Goal: Task Accomplishment & Management: Use online tool/utility

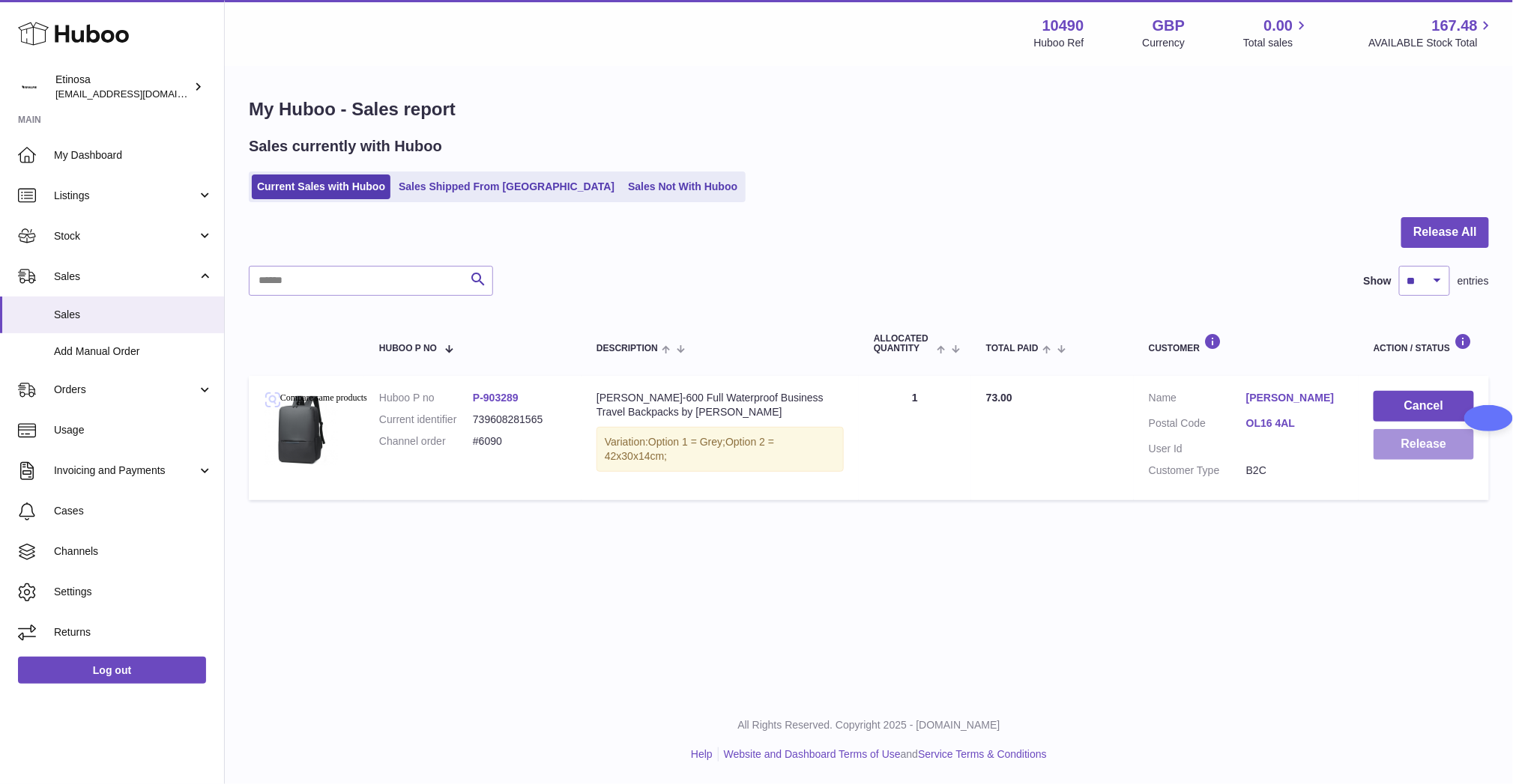
click at [1424, 445] on button "Release" at bounding box center [1423, 444] width 100 height 31
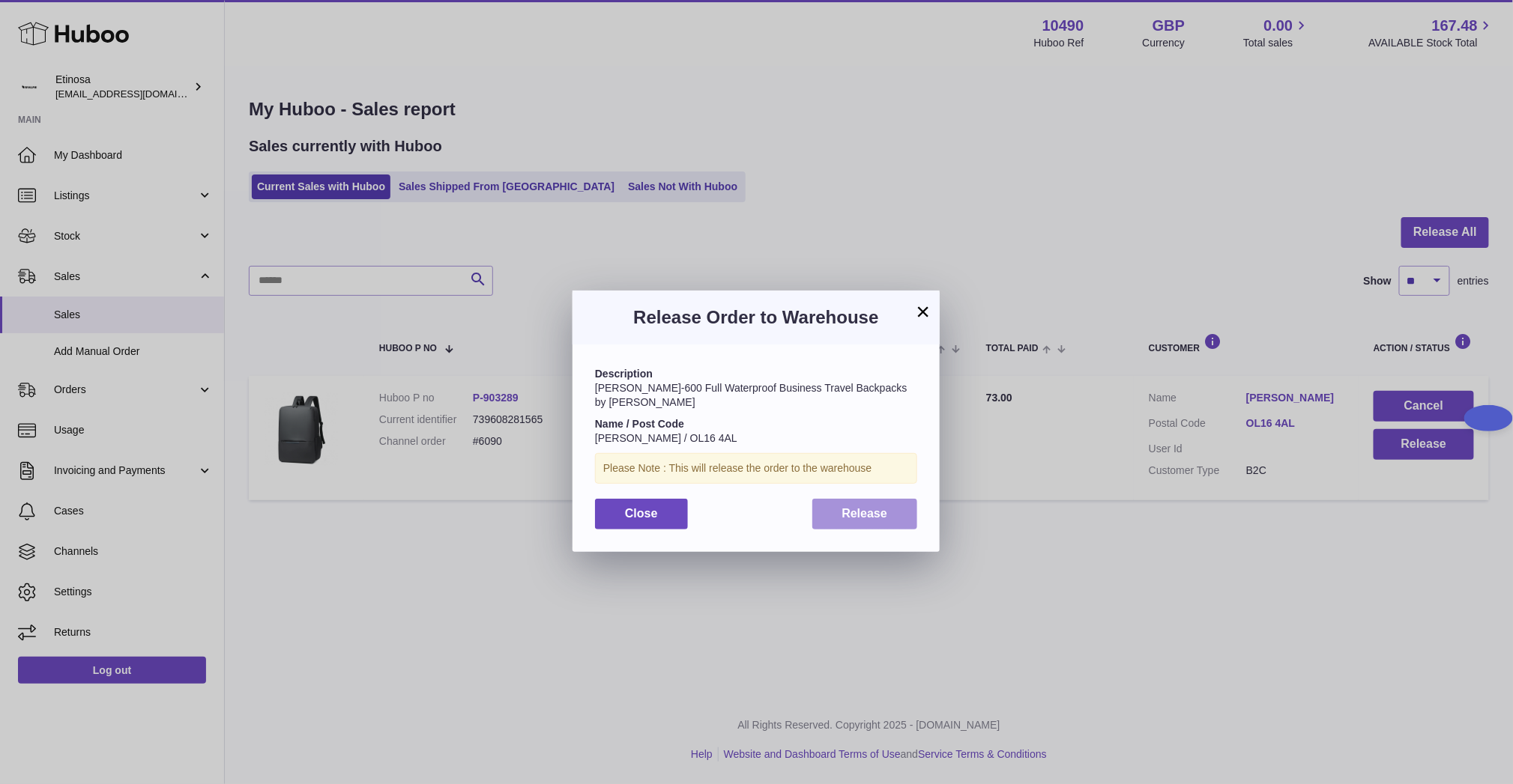
click at [895, 500] on button "Release" at bounding box center [865, 514] width 106 height 31
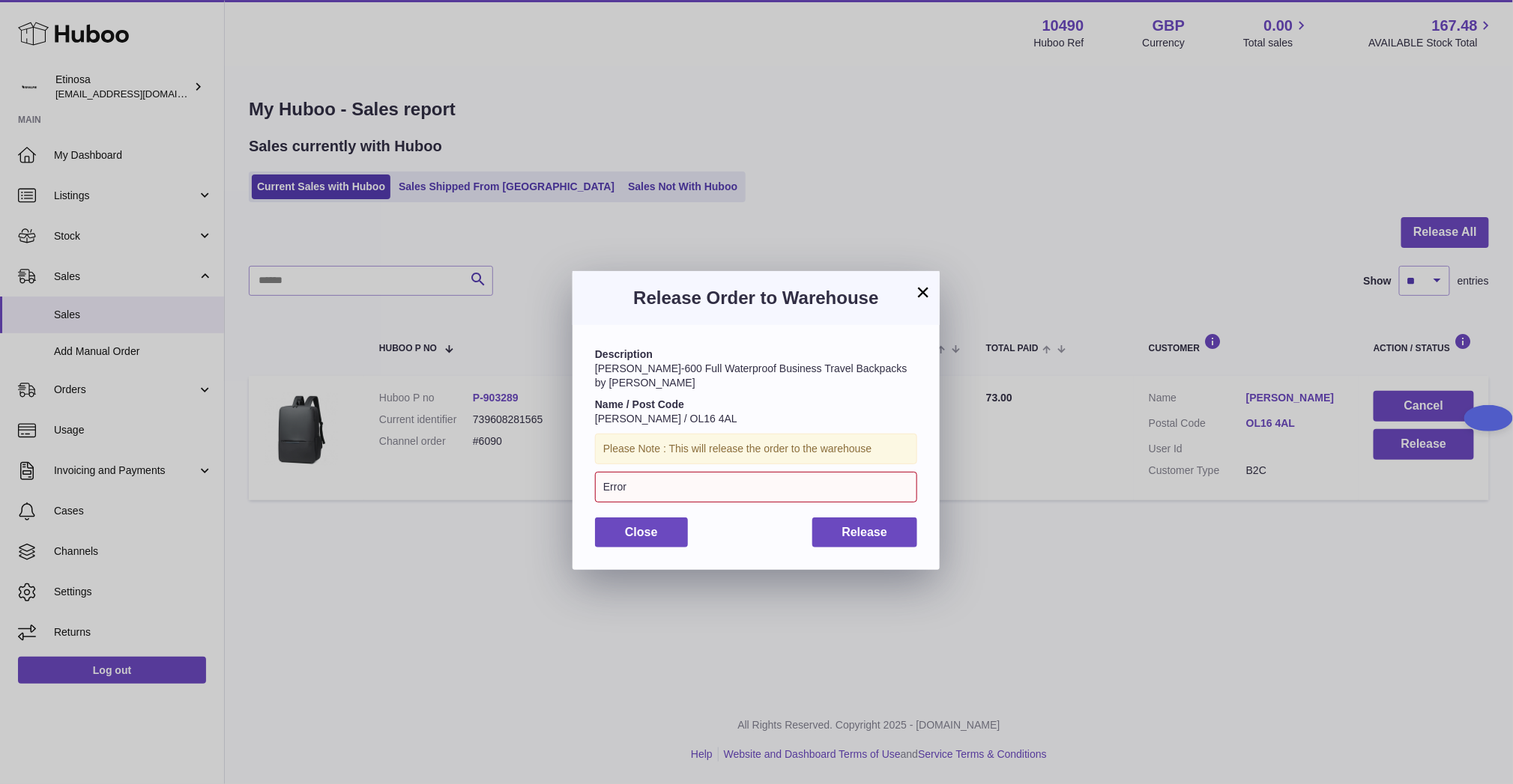
click at [923, 296] on button "×" at bounding box center [923, 292] width 18 height 18
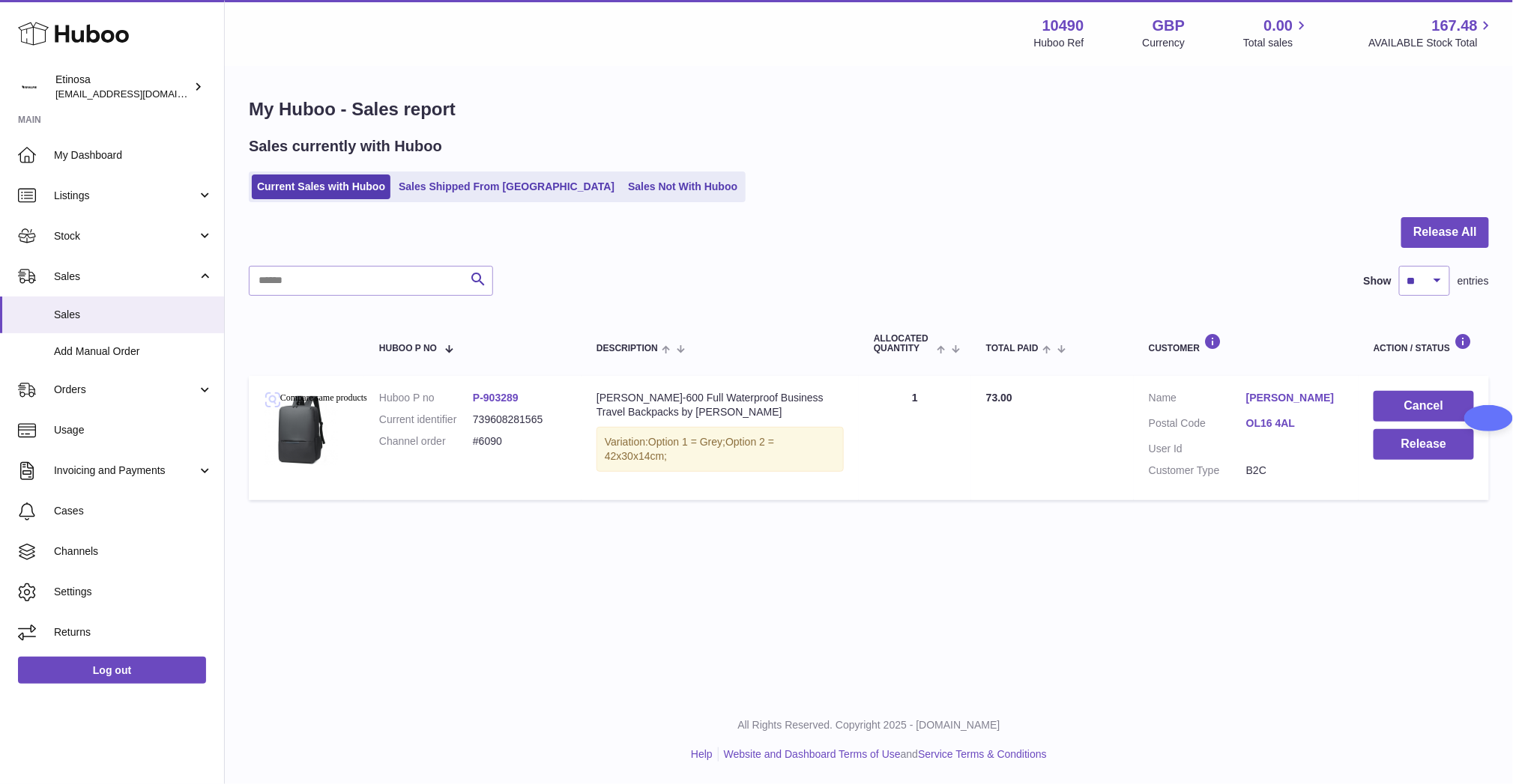
click at [845, 132] on div "My Huboo - Sales report Sales currently with Huboo Current Sales with Huboo Sal…" at bounding box center [869, 302] width 1288 height 470
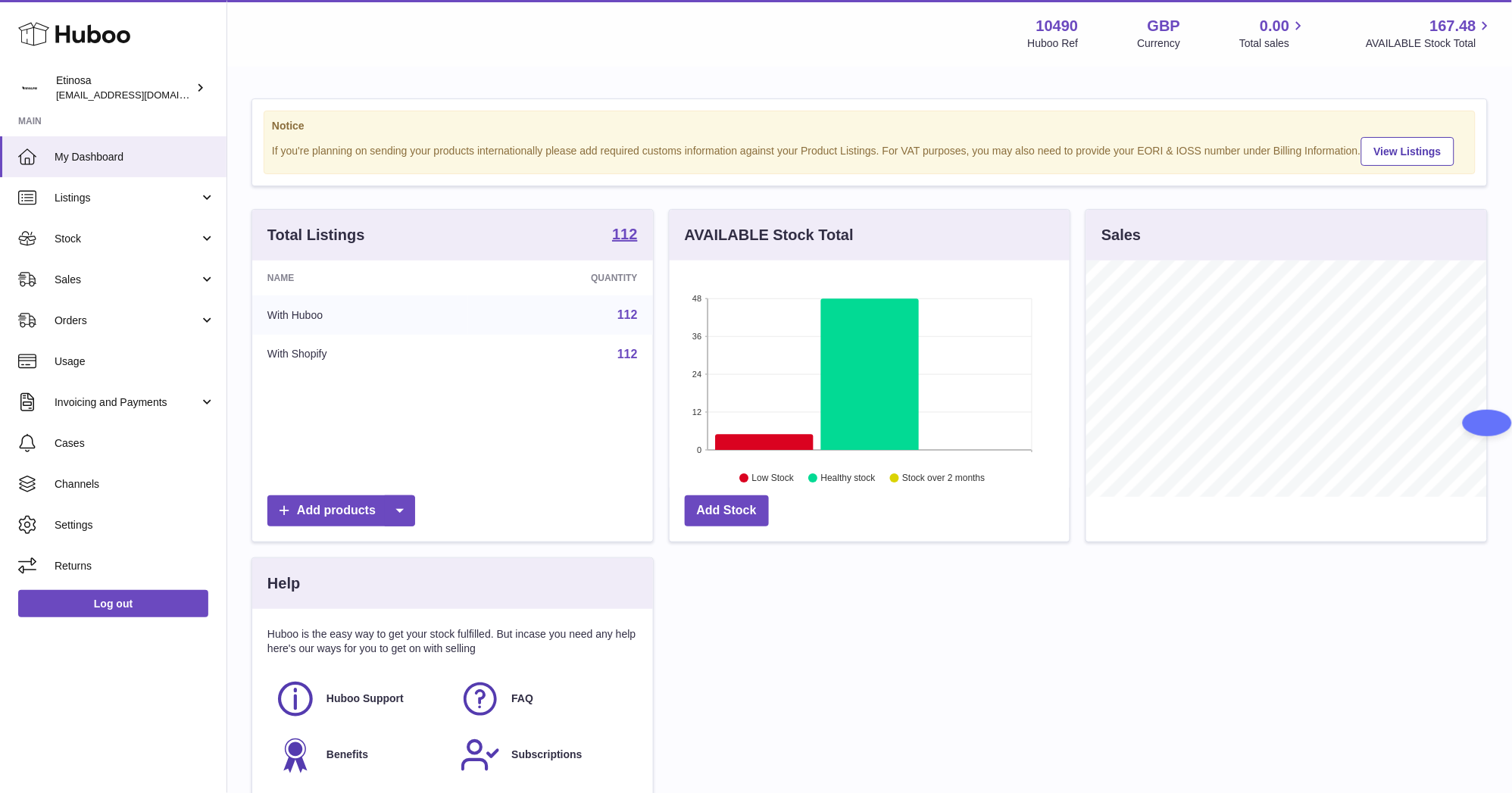
scroll to position [236, 401]
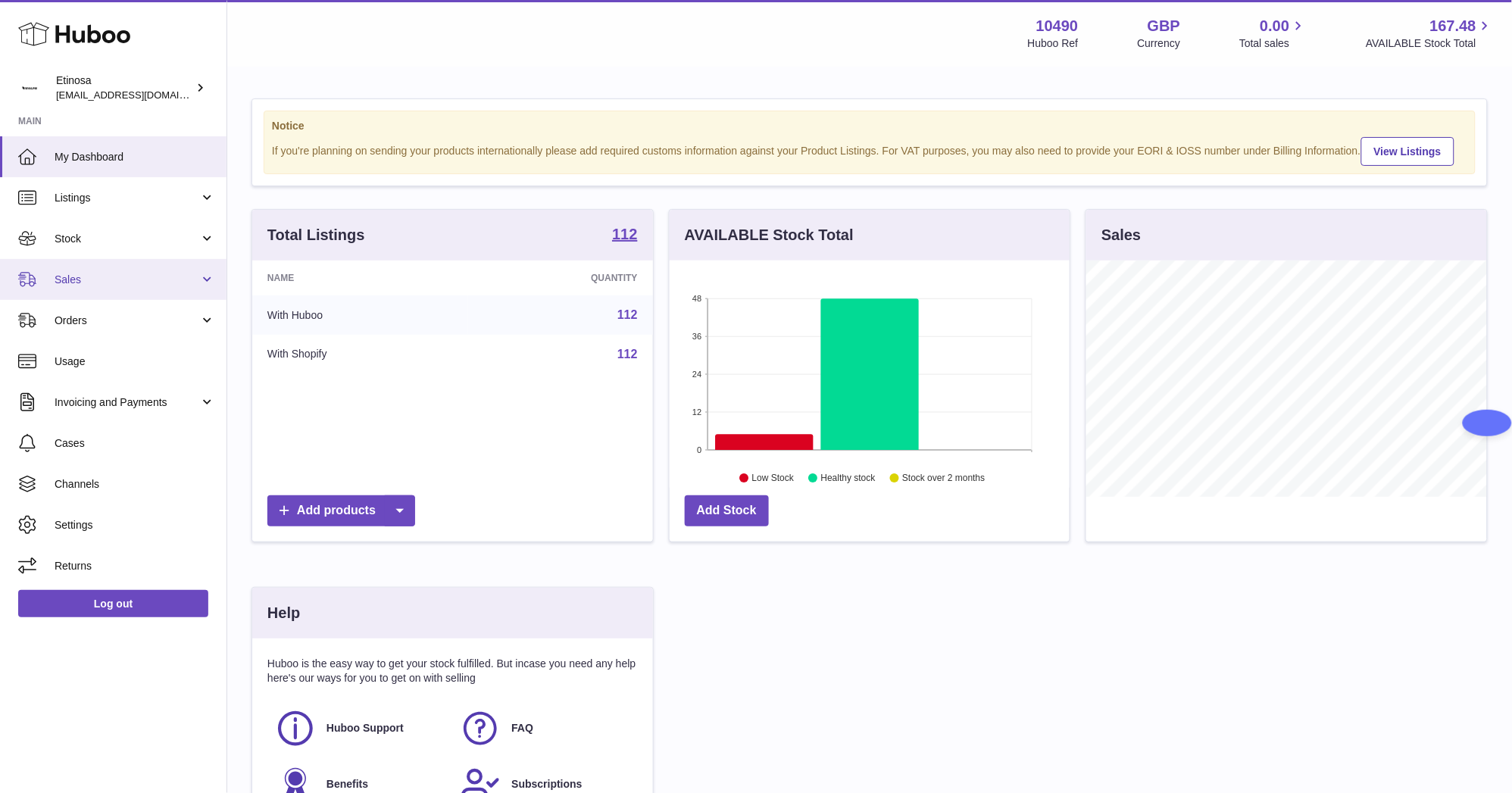
click at [101, 284] on span "Sales" at bounding box center [127, 280] width 145 height 14
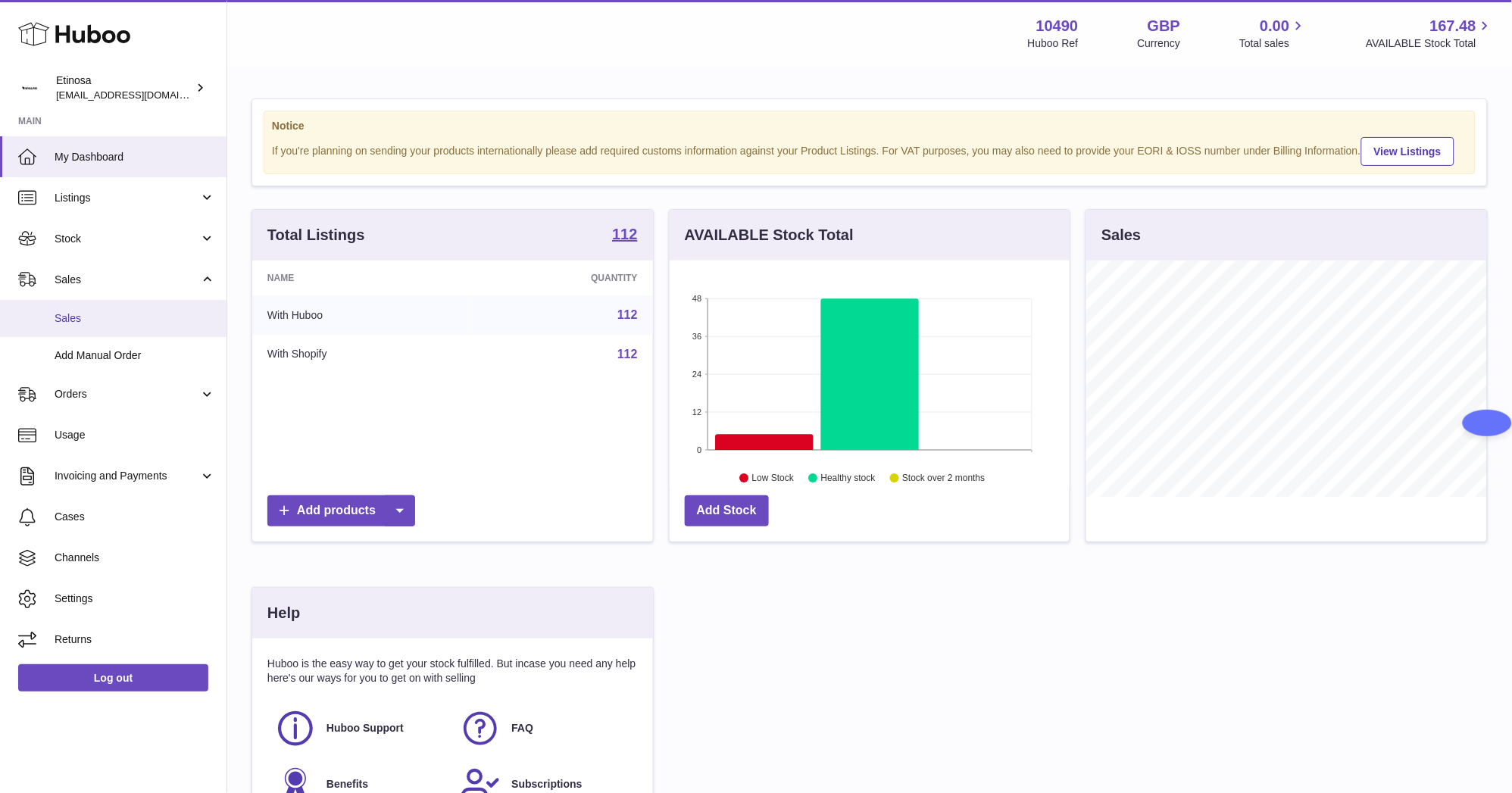
click at [114, 317] on span "Sales" at bounding box center [135, 318] width 161 height 14
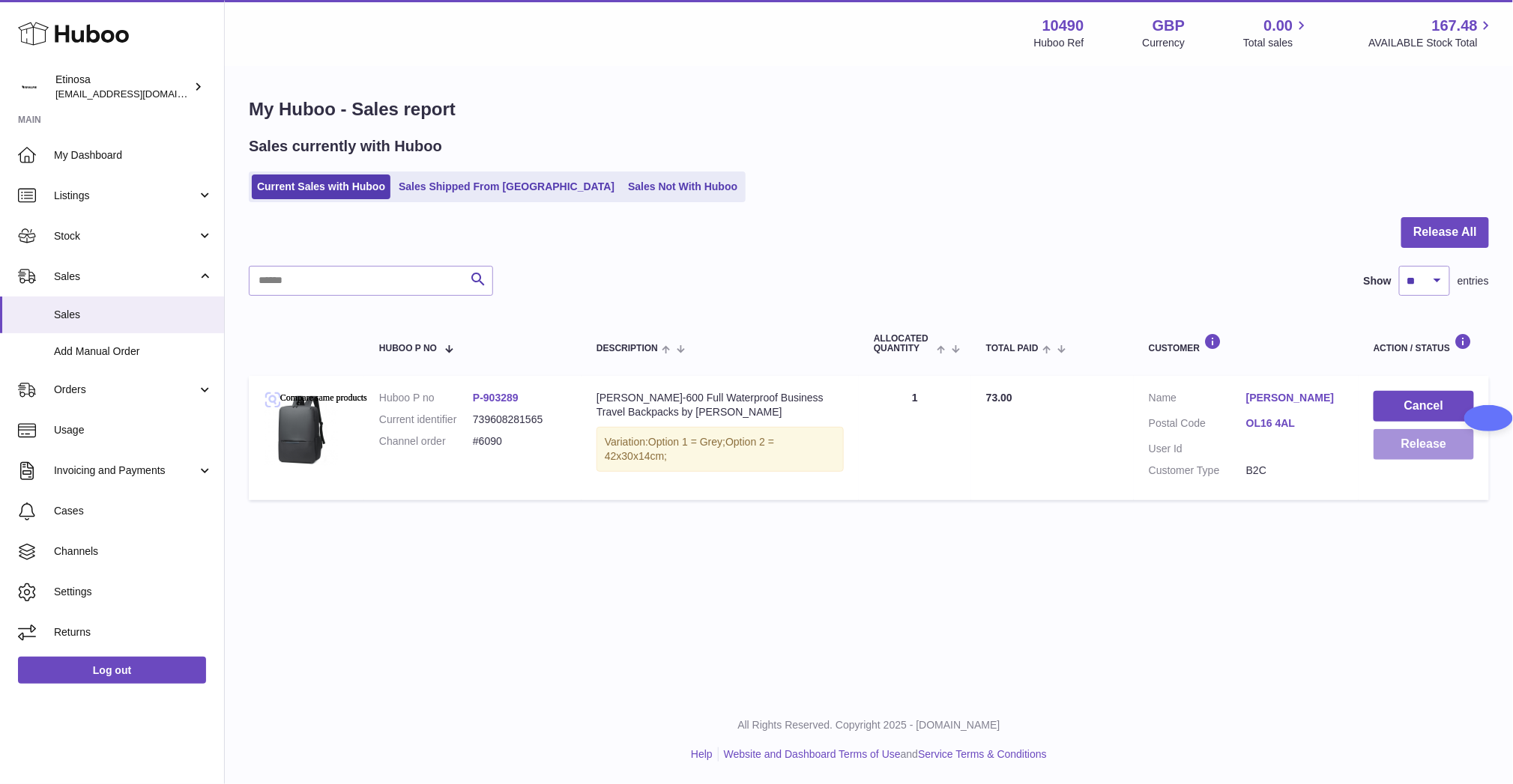
click at [1428, 446] on button "Release" at bounding box center [1423, 444] width 100 height 31
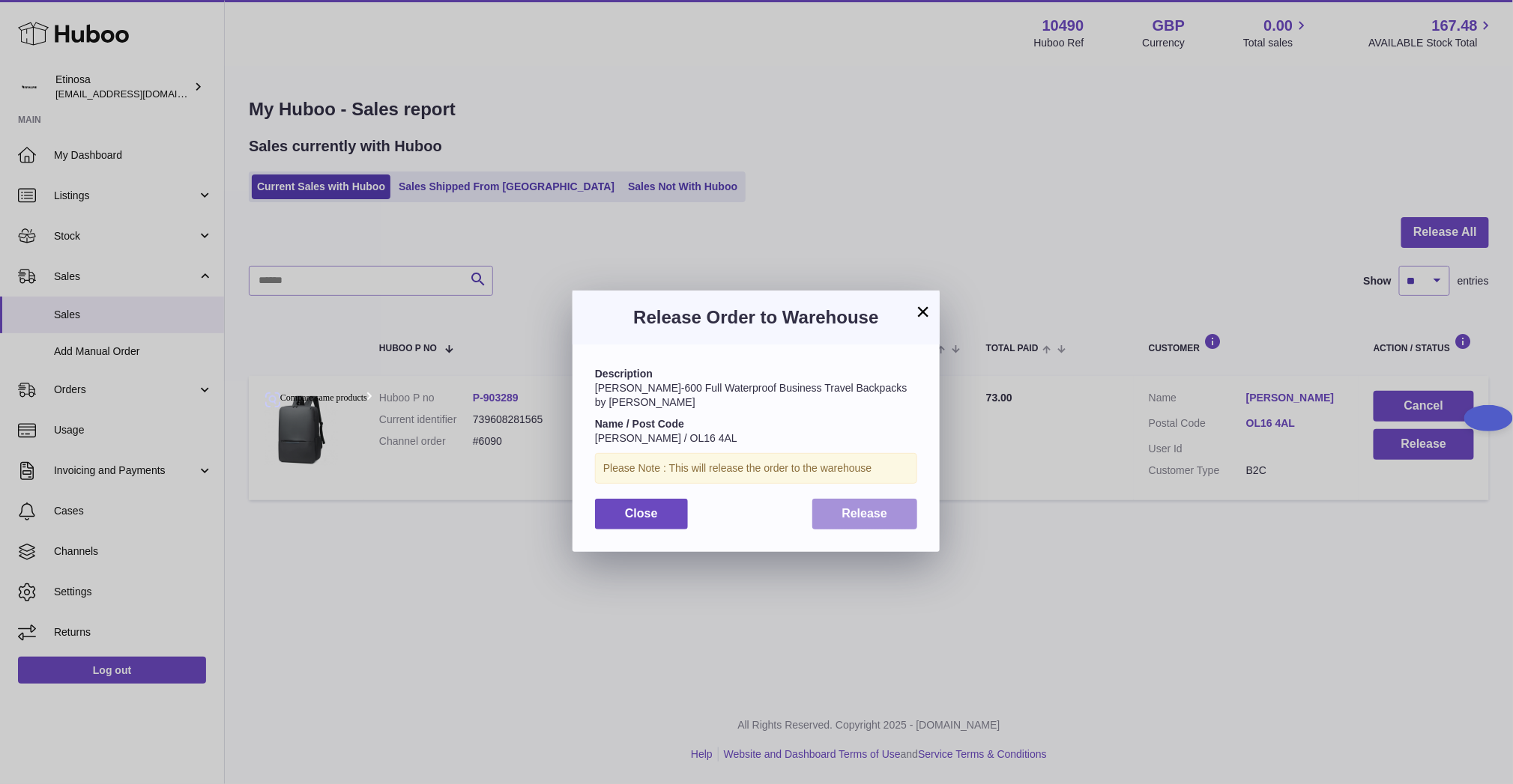
click at [870, 507] on span "Release" at bounding box center [865, 513] width 46 height 13
